Goal: Task Accomplishment & Management: Complete application form

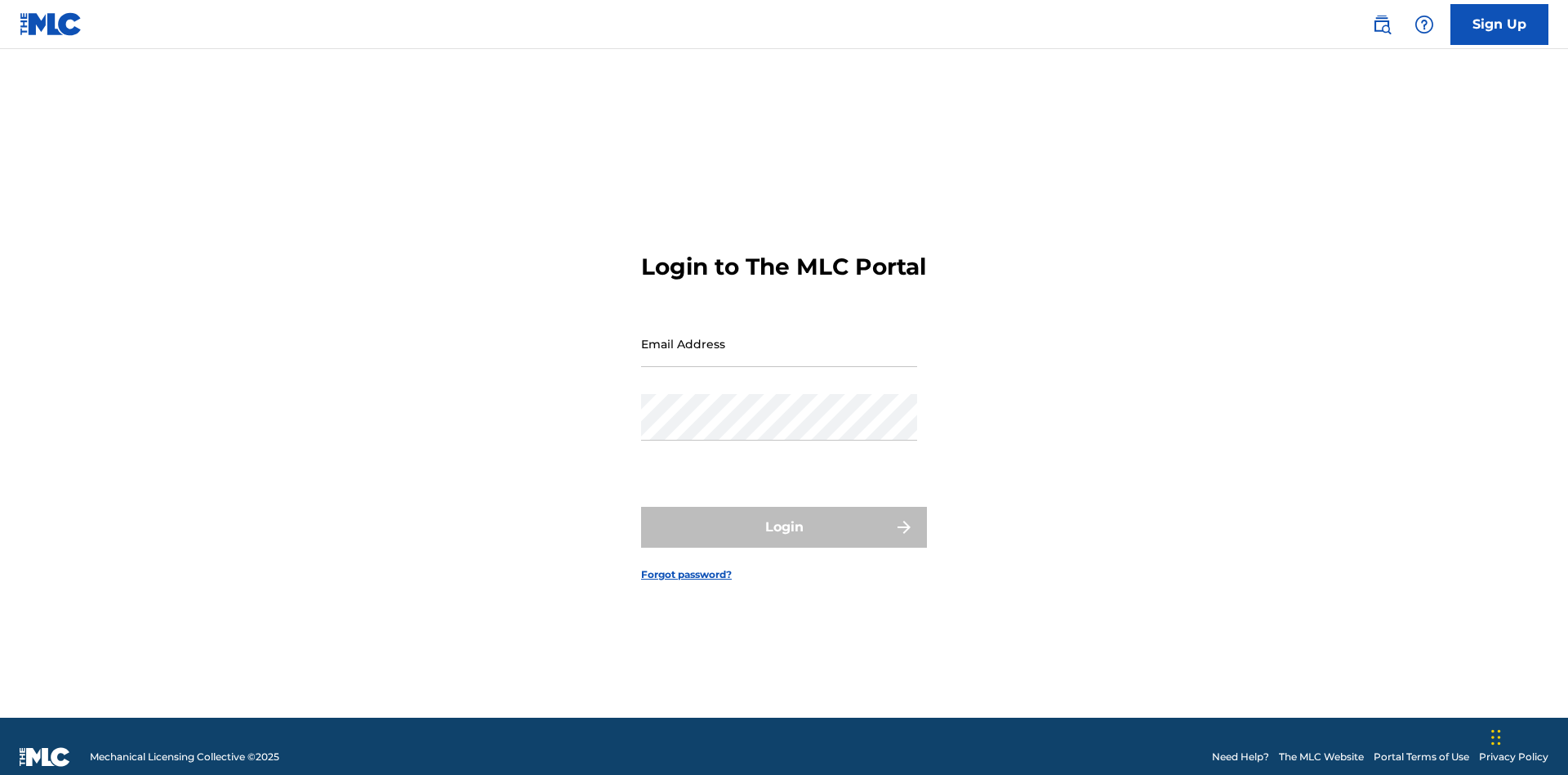
scroll to position [21, 0]
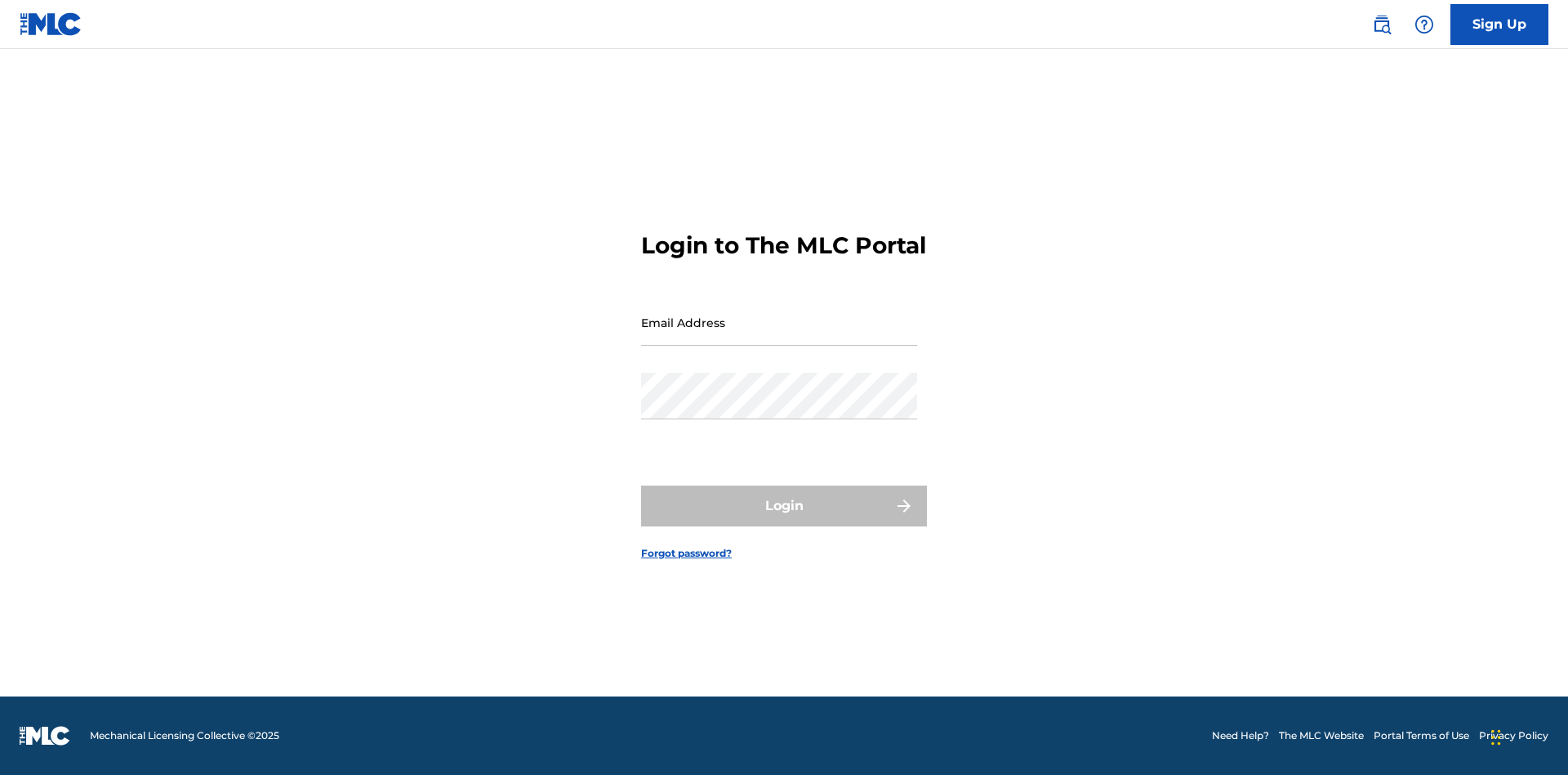
click at [779, 336] on input "Email Address" at bounding box center [779, 322] width 276 height 47
type input "Duke.McTesterson@gmail.com"
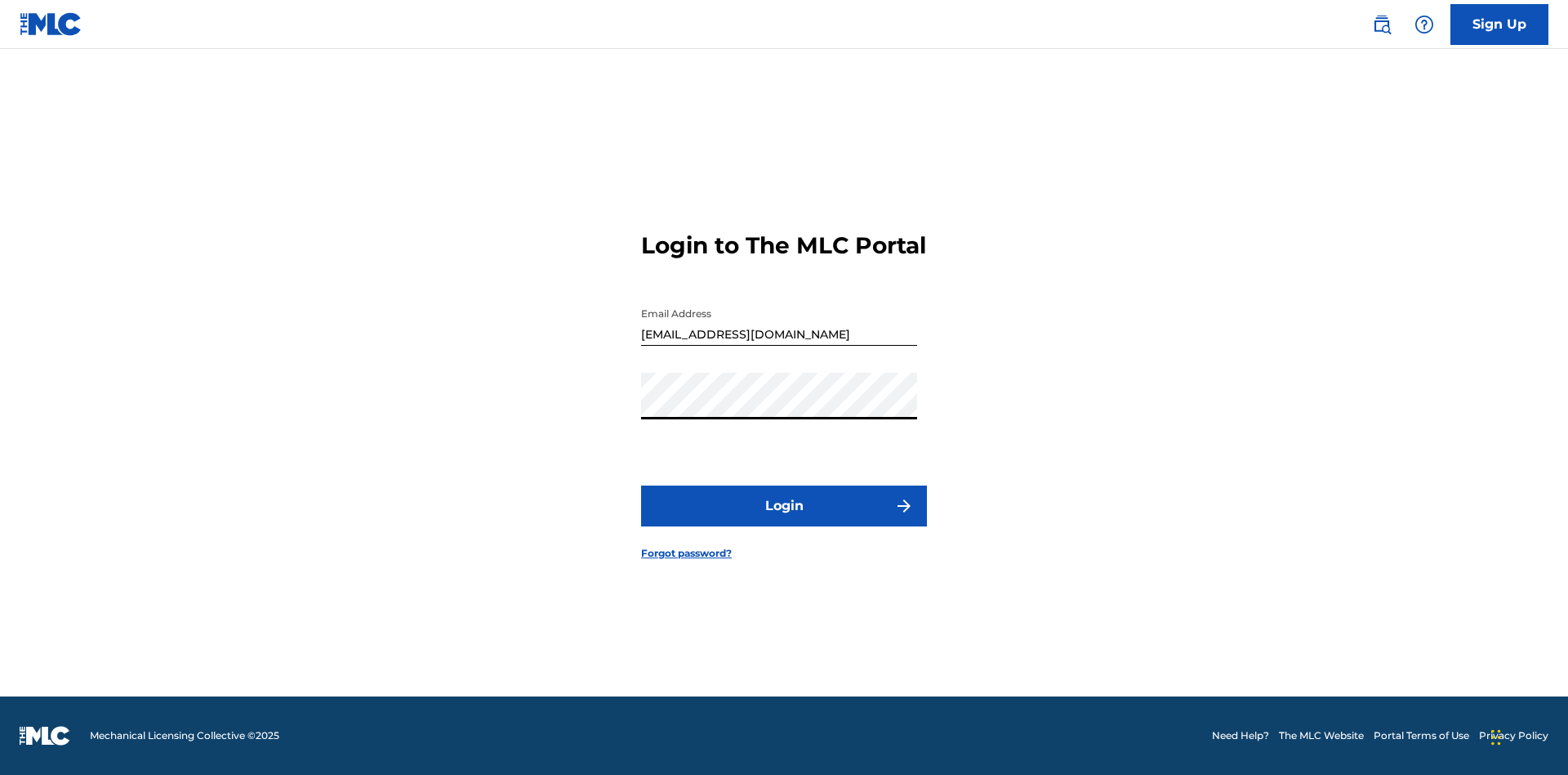
click at [784, 519] on button "Login" at bounding box center [784, 506] width 286 height 41
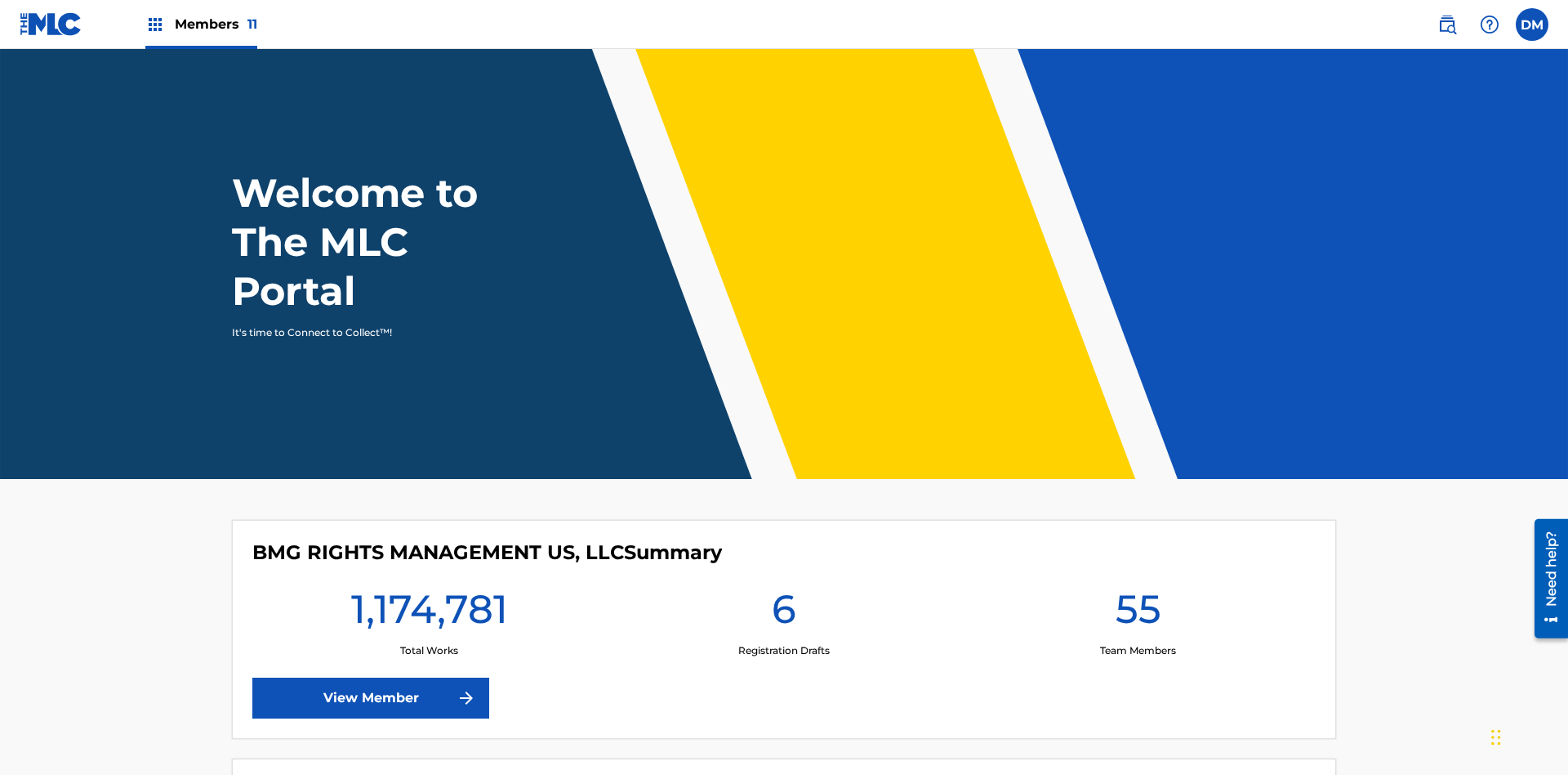
click at [201, 24] on span "Members 11" at bounding box center [216, 24] width 82 height 19
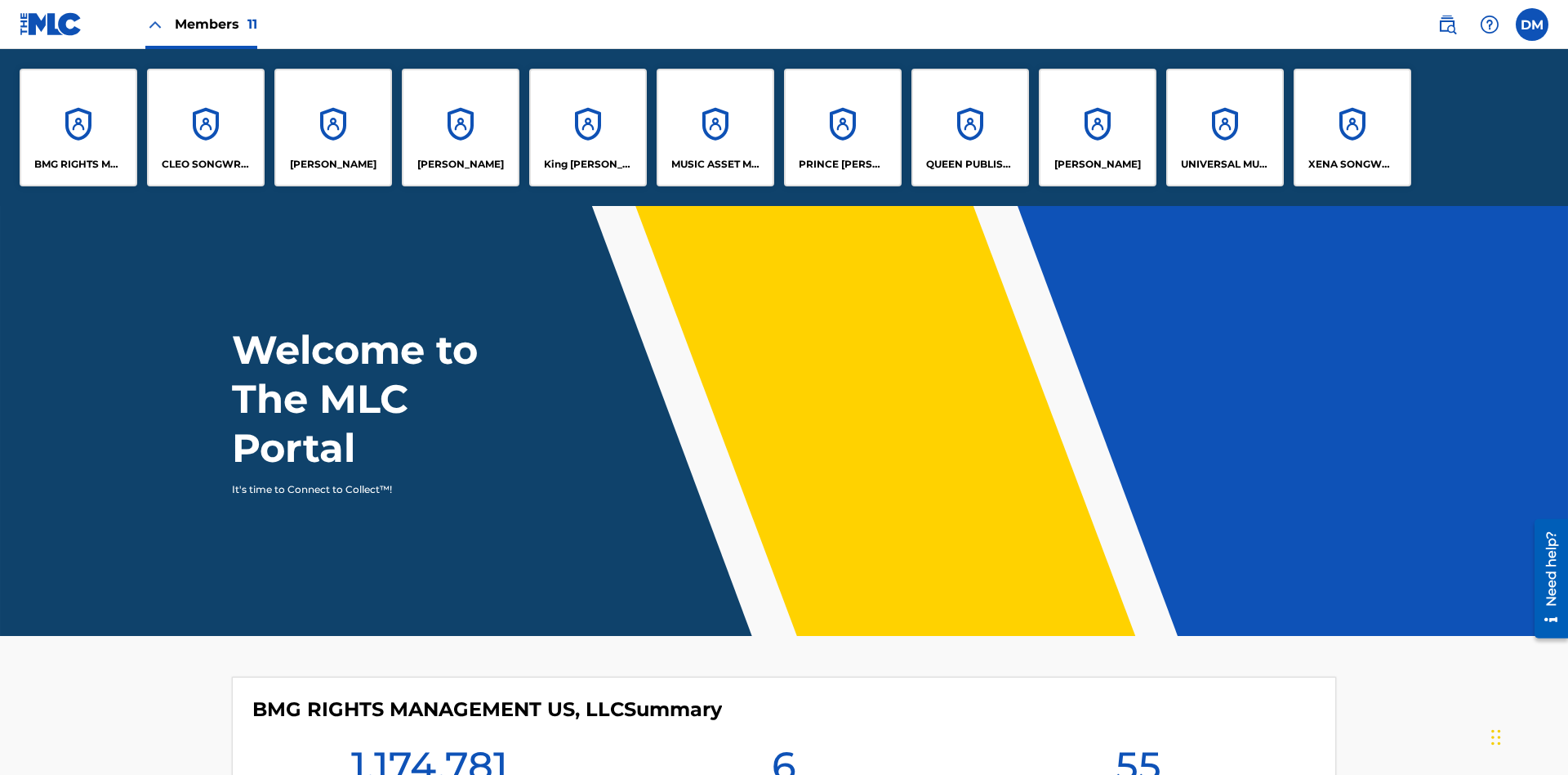
click at [1225, 164] on p "UNIVERSAL MUSIC PUB GROUP" at bounding box center [1225, 164] width 89 height 15
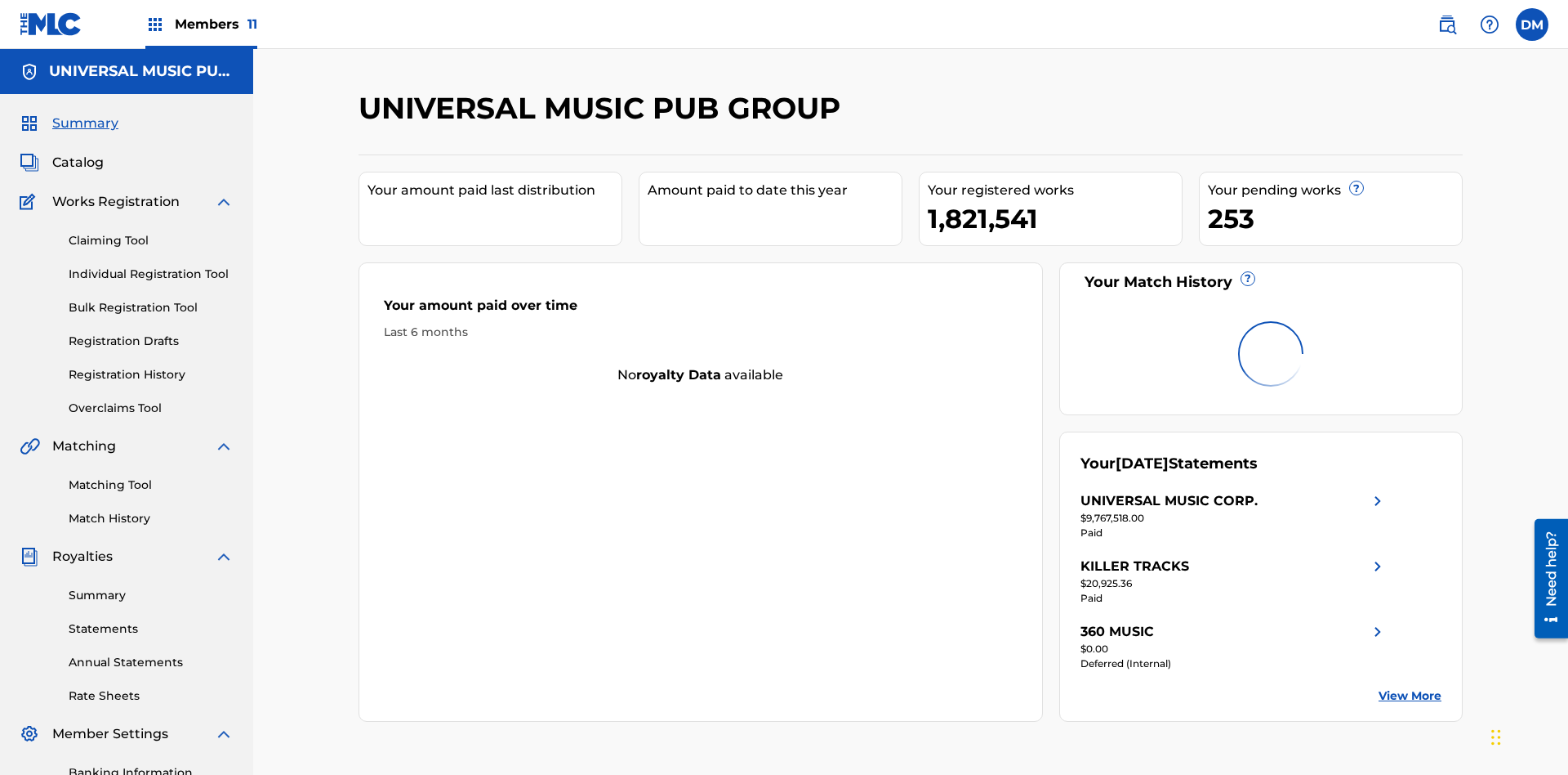
click at [151, 265] on link "Individual Registration Tool" at bounding box center [151, 274] width 165 height 17
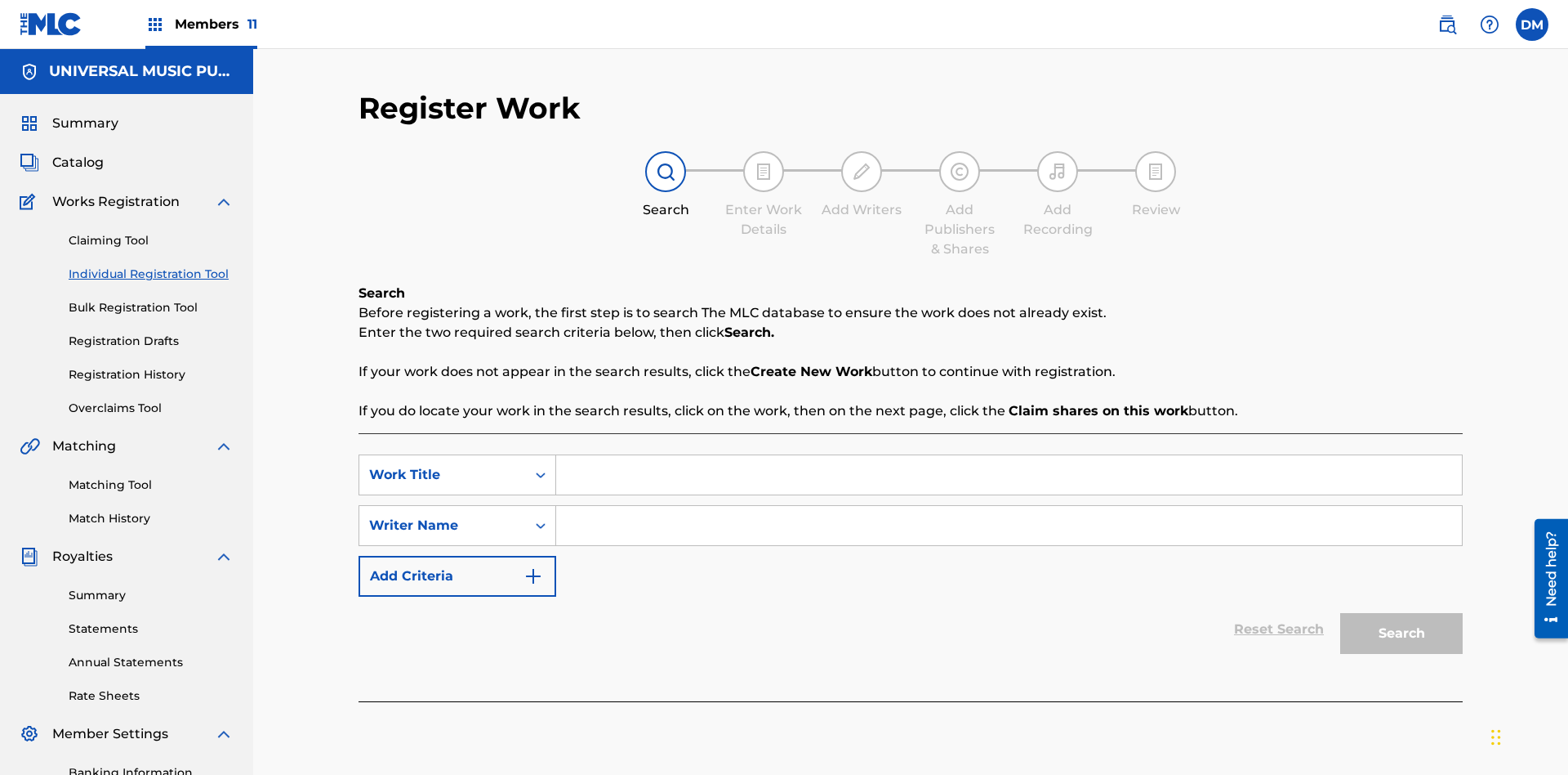
click at [1009, 455] on input "Search Form" at bounding box center [1009, 475] width 906 height 39
type input "Save At Writer-Add Writers Page Prior To Adding Writers"
click at [1009, 506] on input "Search Form" at bounding box center [1009, 526] width 906 height 39
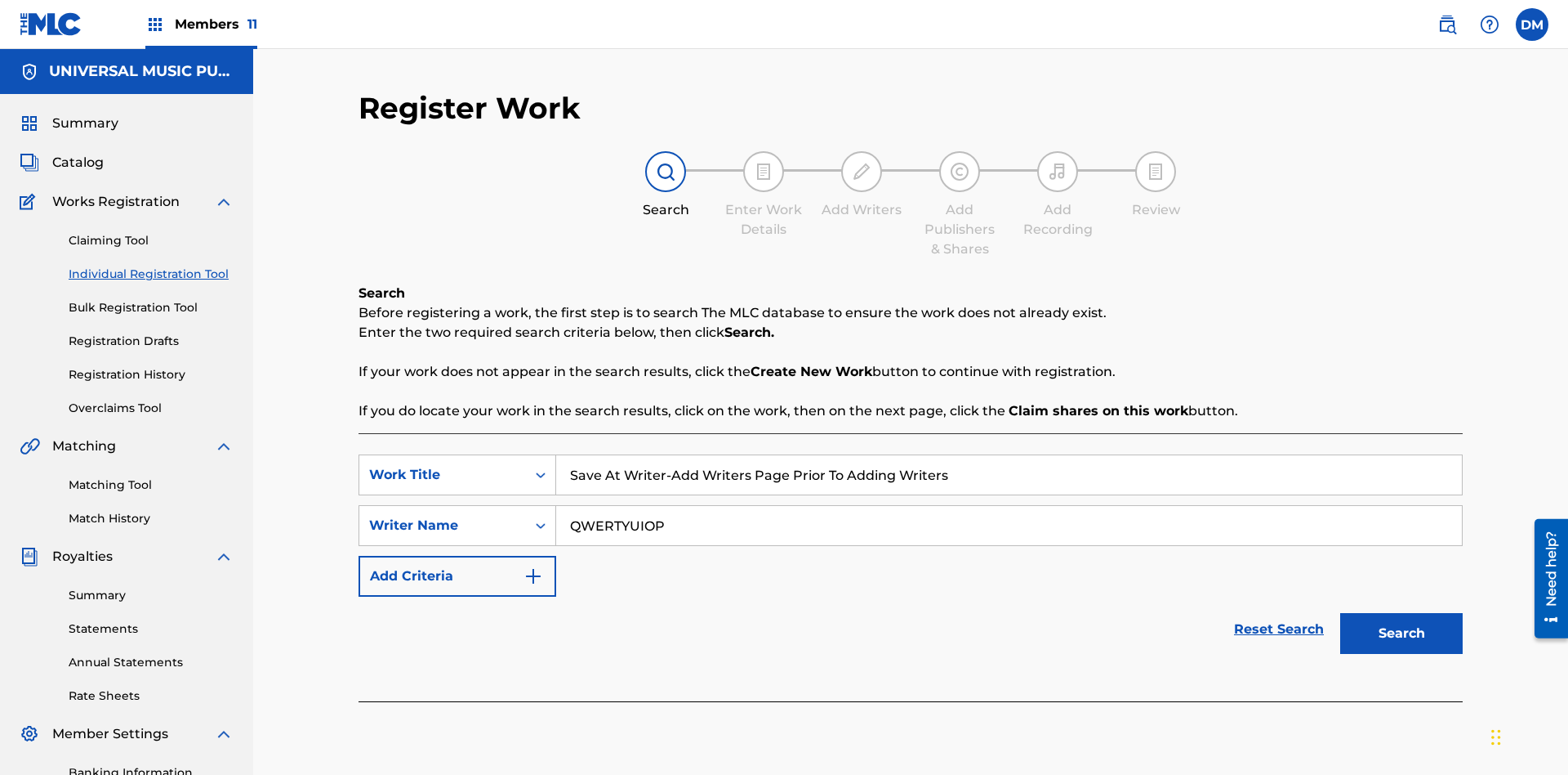
click at [1401, 613] on button "Search" at bounding box center [1401, 634] width 122 height 41
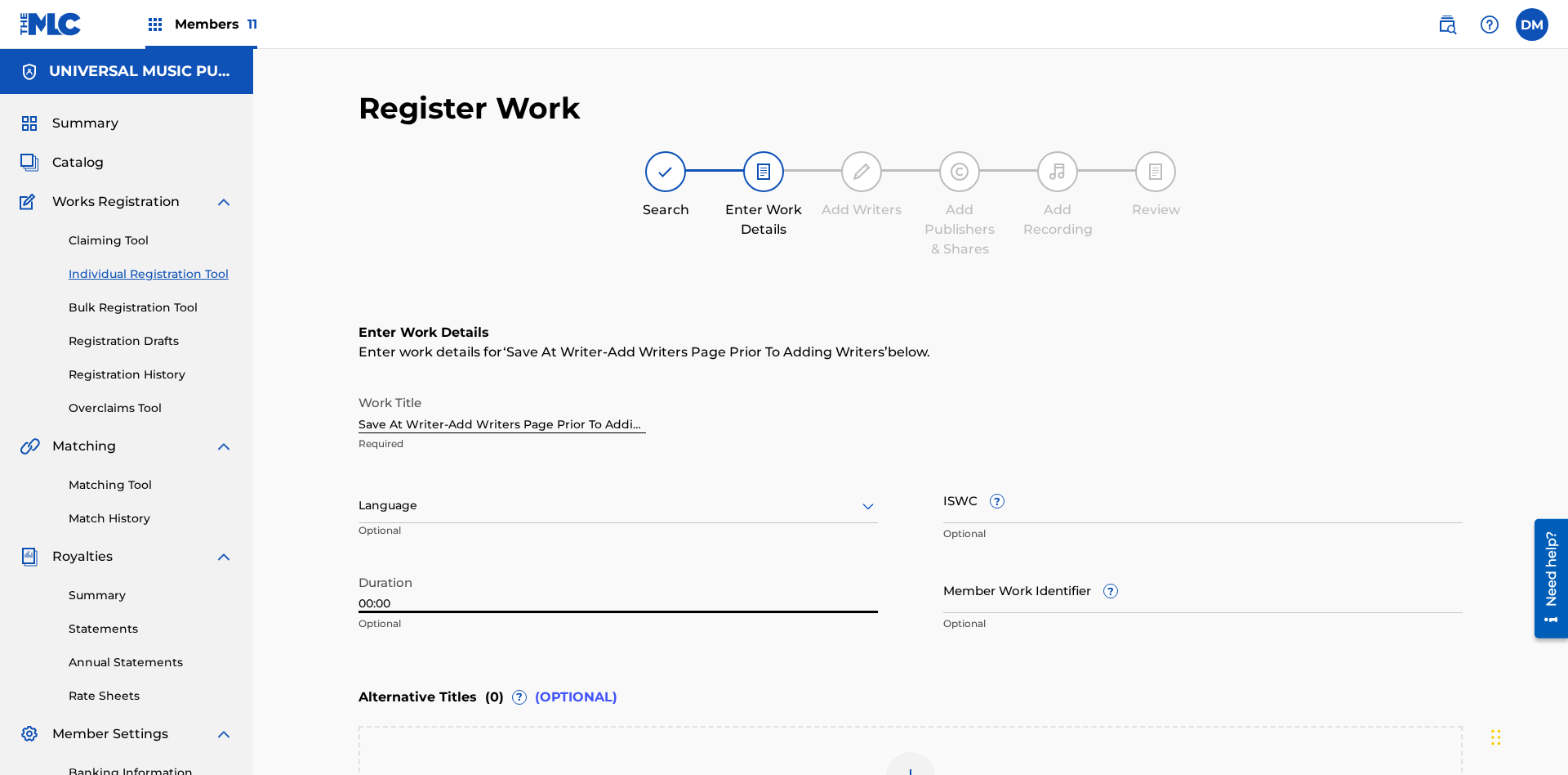
type input "00:00"
click at [868, 496] on icon at bounding box center [868, 506] width 20 height 20
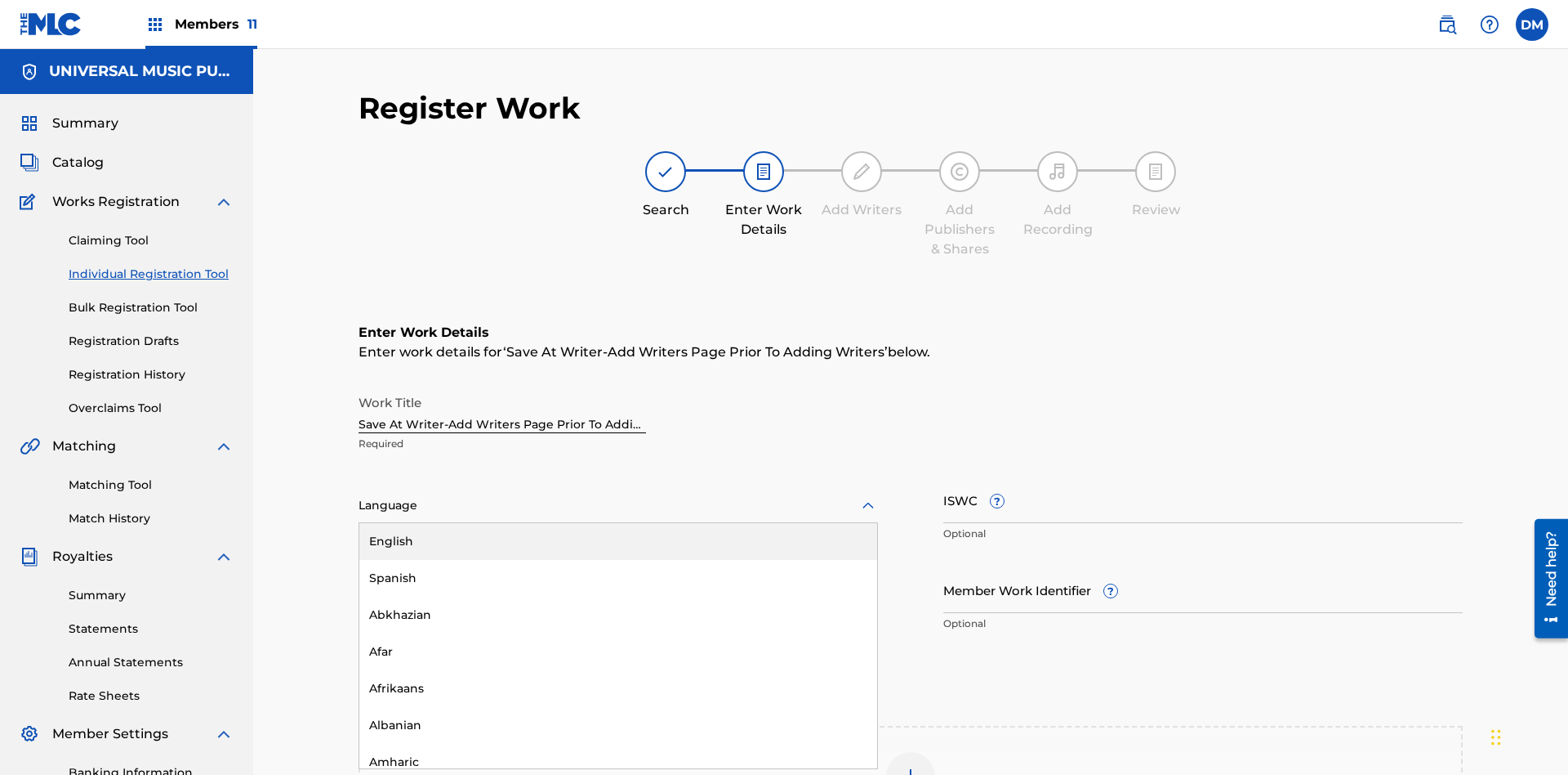
click at [618, 634] on div "Afar" at bounding box center [618, 652] width 517 height 37
click at [1203, 566] on input "Member Work Identifier ?" at bounding box center [1203, 589] width 519 height 47
type input "2025.08.25.04"
click at [1203, 477] on input "ISWC ?" at bounding box center [1203, 500] width 519 height 47
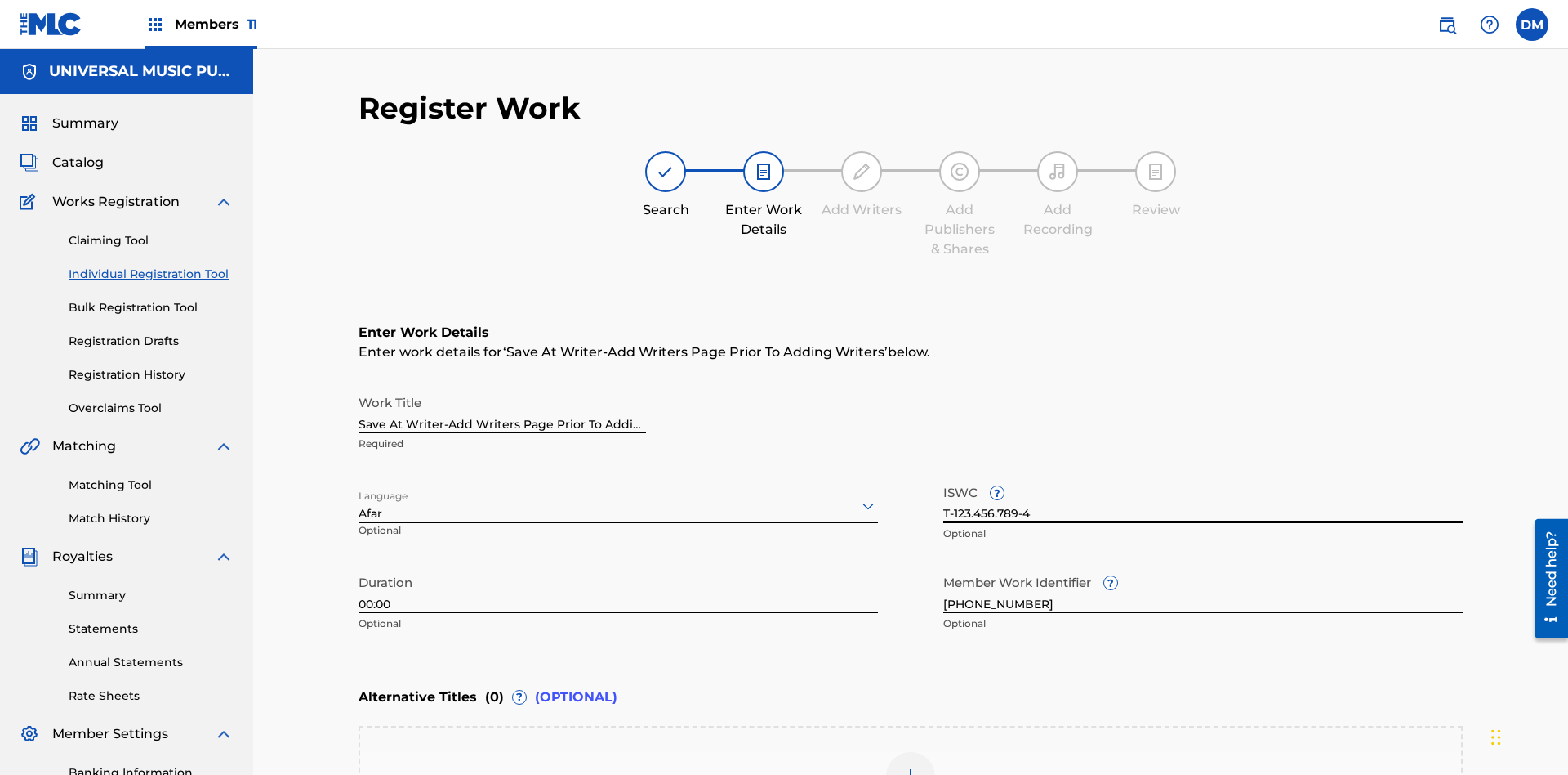
type input "T-123.456.789-4"
click at [911, 767] on img at bounding box center [911, 777] width 20 height 20
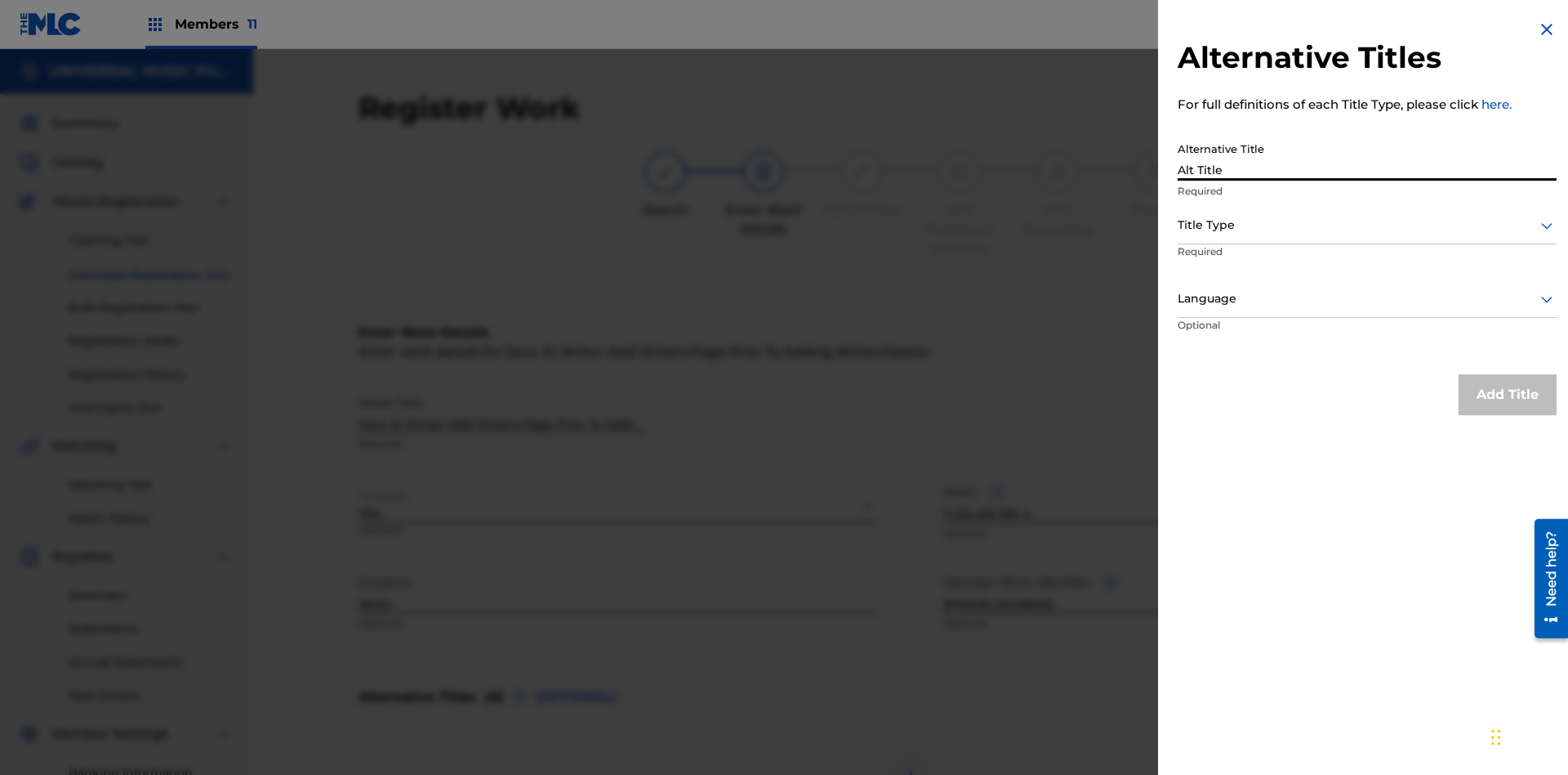
type input "Alt Title"
click at [1368, 224] on div at bounding box center [1367, 225] width 379 height 21
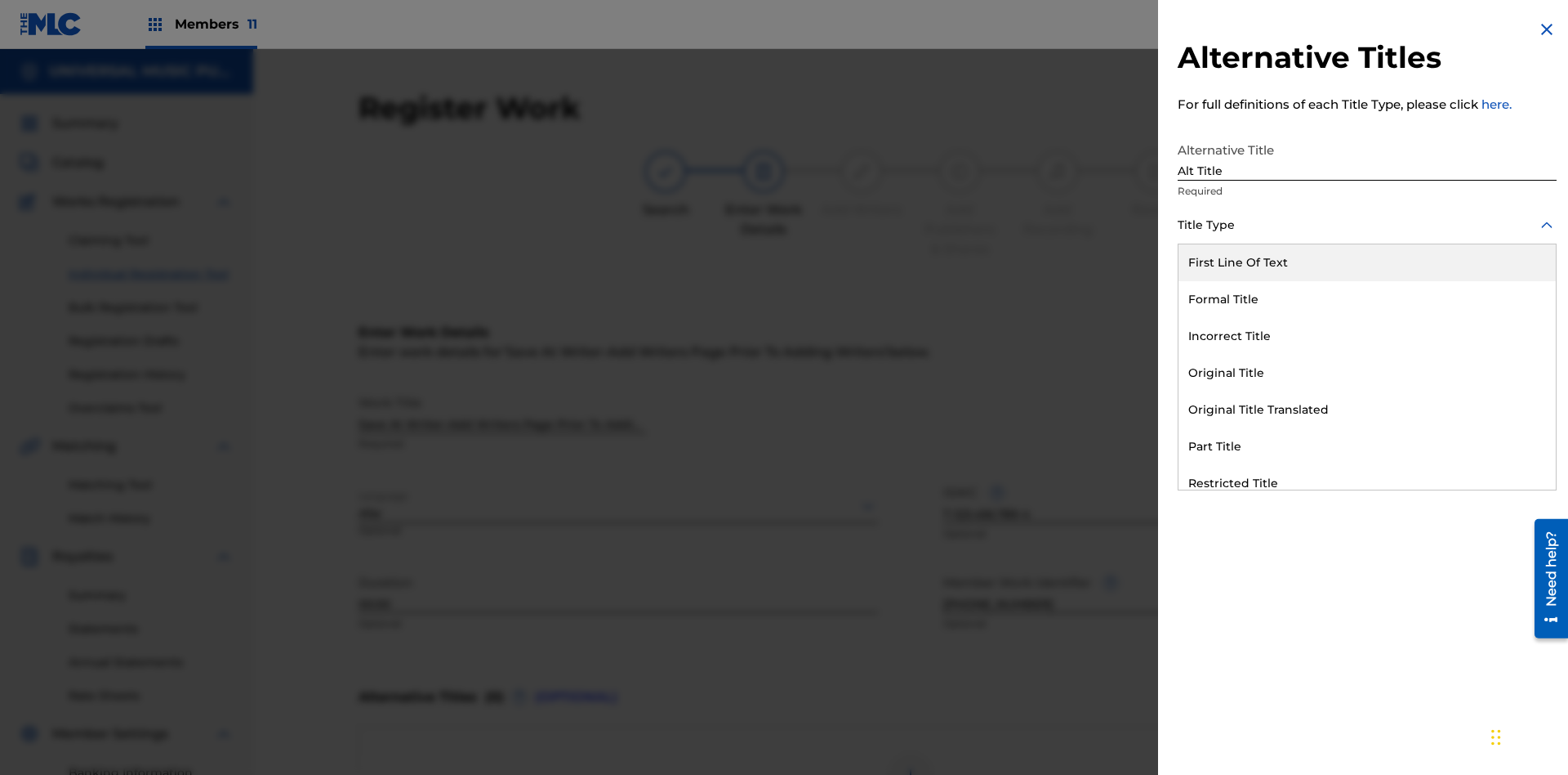
click at [1368, 372] on div "Original Title" at bounding box center [1367, 373] width 377 height 37
click at [1368, 298] on div at bounding box center [1367, 298] width 379 height 21
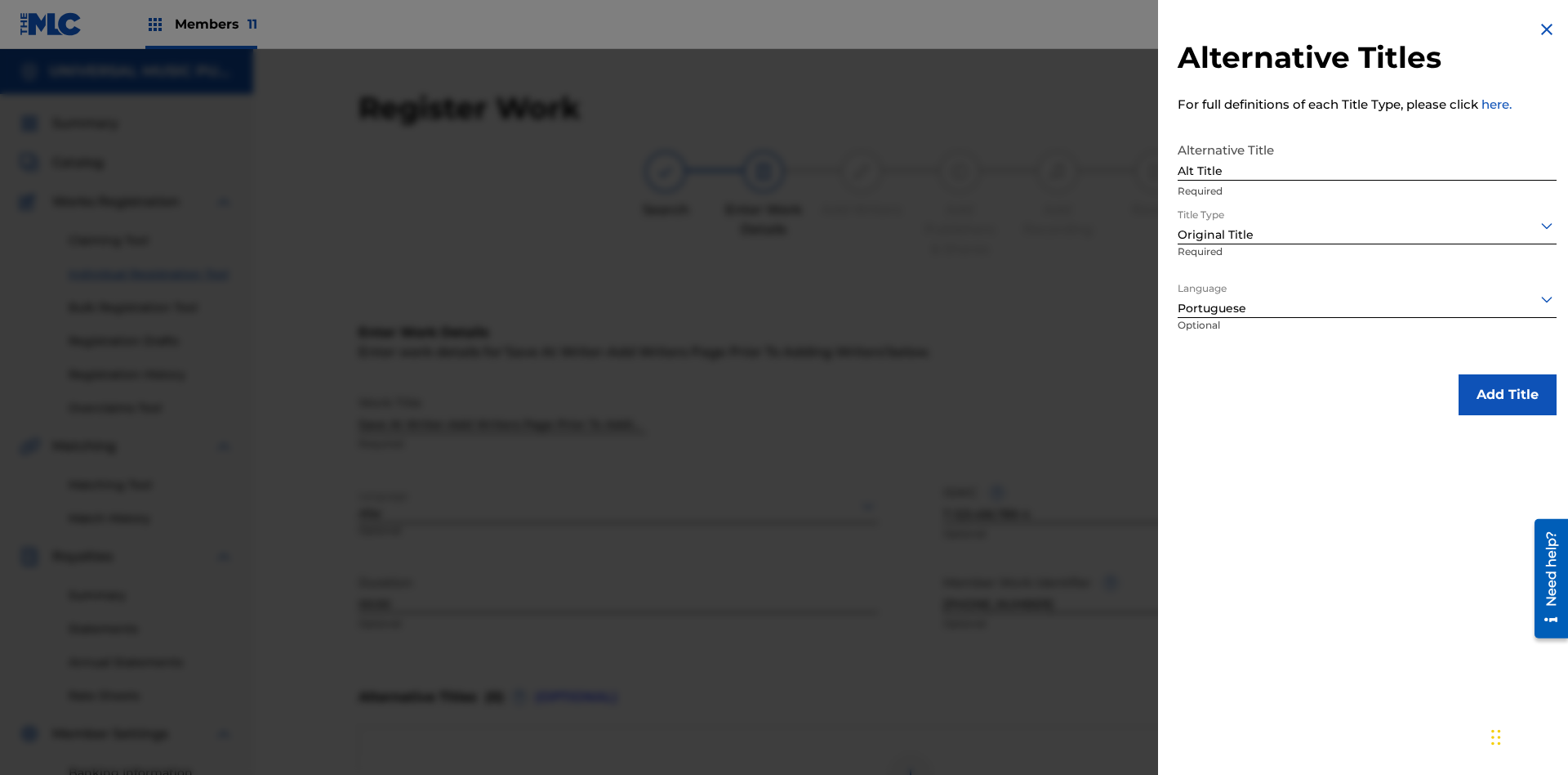
click at [1508, 394] on button "Add Title" at bounding box center [1507, 394] width 98 height 41
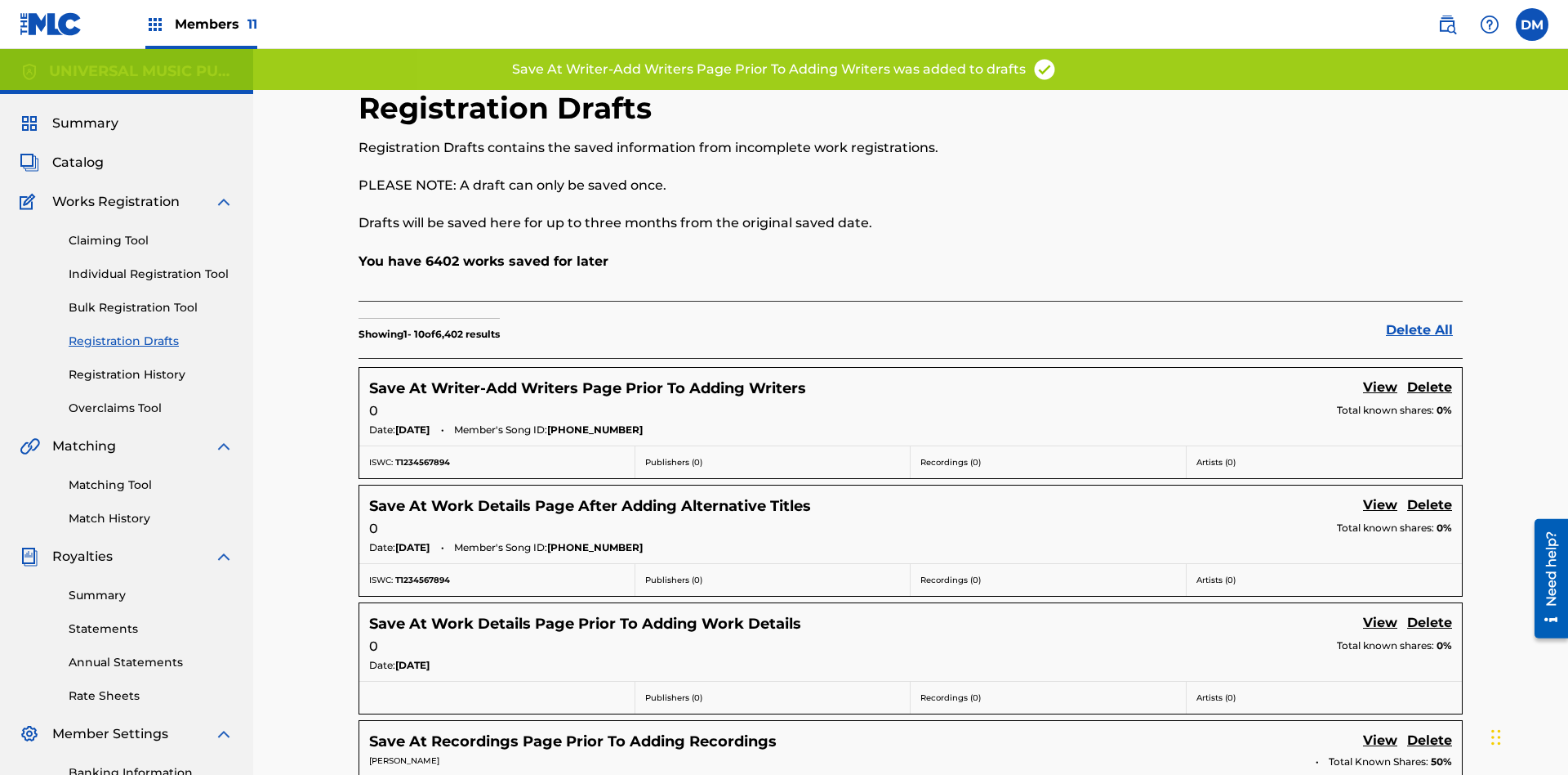
click at [1381, 377] on link "View" at bounding box center [1381, 388] width 34 height 22
